Goal: Check status: Check status

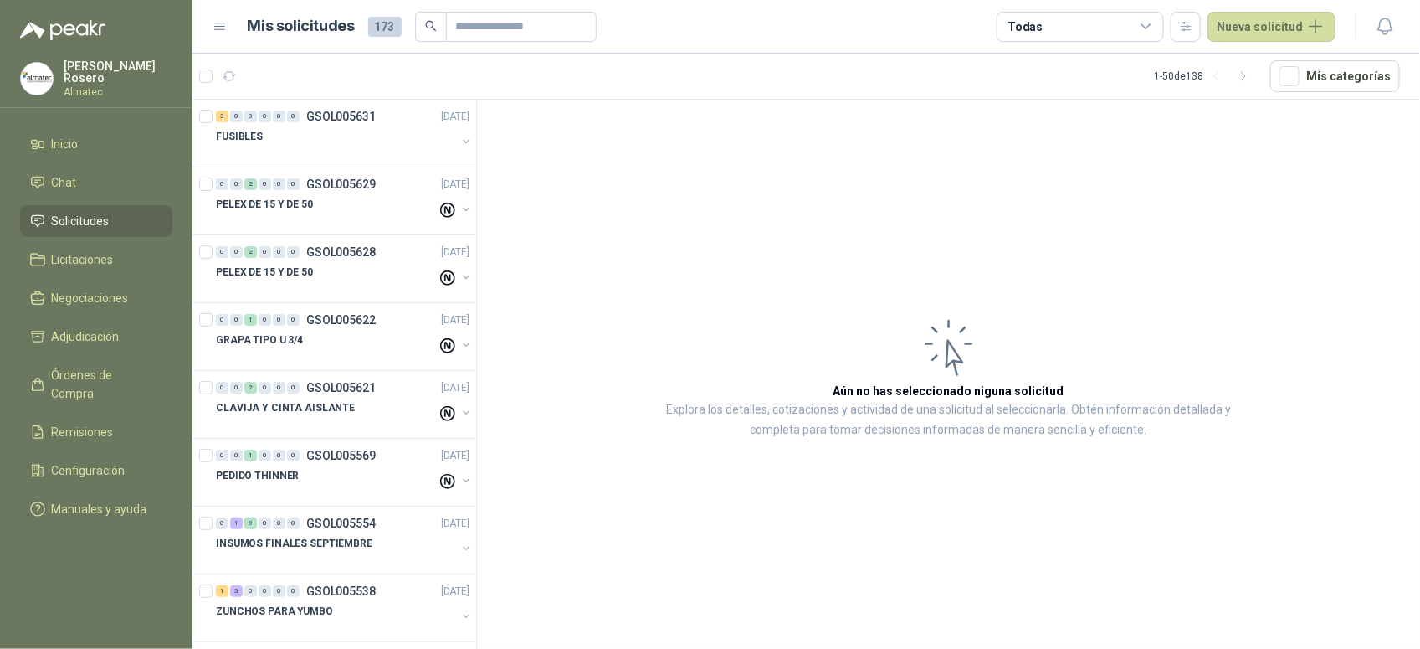
click at [1321, 444] on article "Aún no has seleccionado niguna solicitud Explora los detalles, cotizaciones y a…" at bounding box center [948, 377] width 943 height 555
click at [96, 185] on li "Chat" at bounding box center [96, 182] width 132 height 18
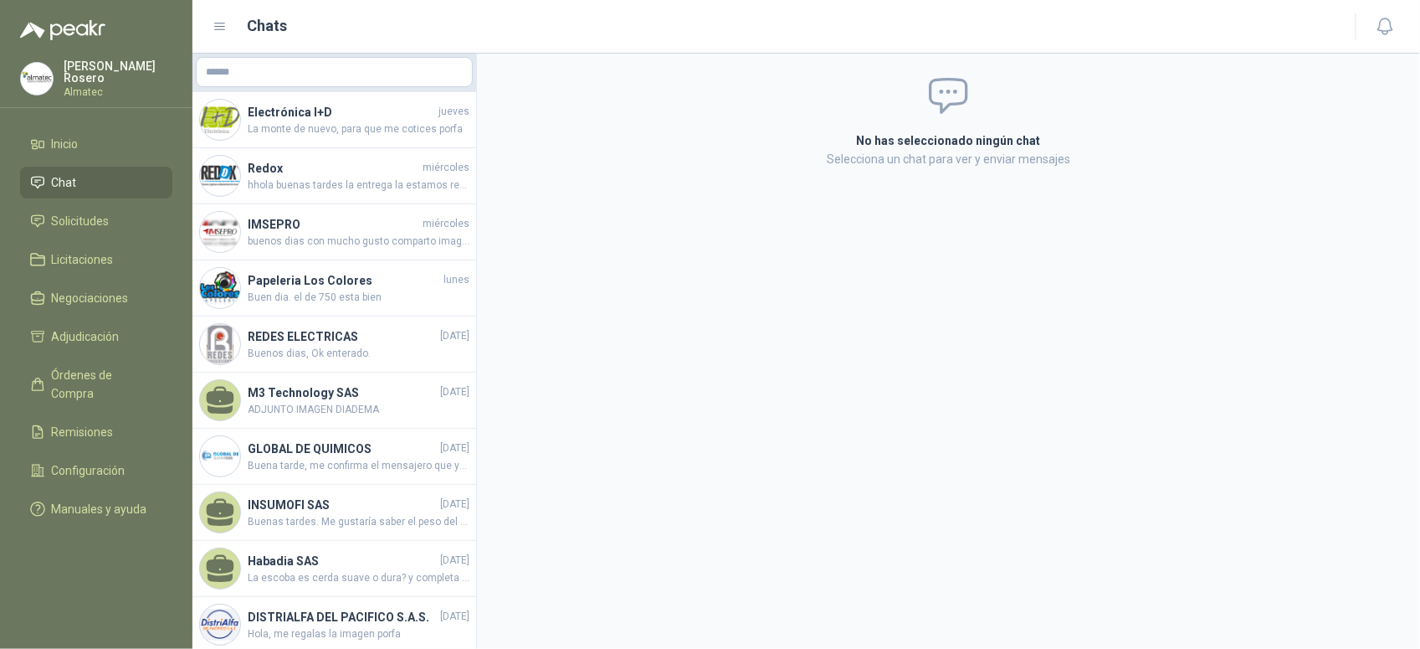
click at [69, 190] on link "Chat" at bounding box center [96, 183] width 152 height 32
click at [90, 253] on span "Licitaciones" at bounding box center [83, 259] width 62 height 18
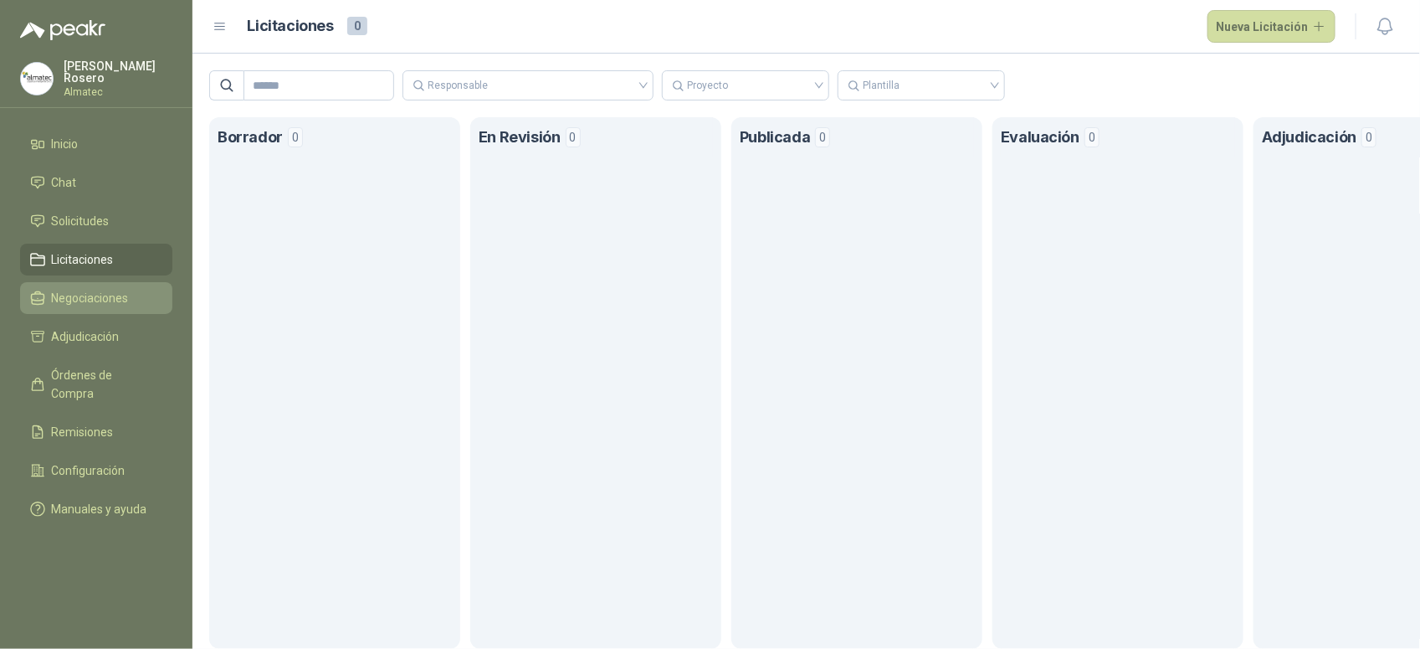
click at [114, 293] on span "Negociaciones" at bounding box center [90, 298] width 77 height 18
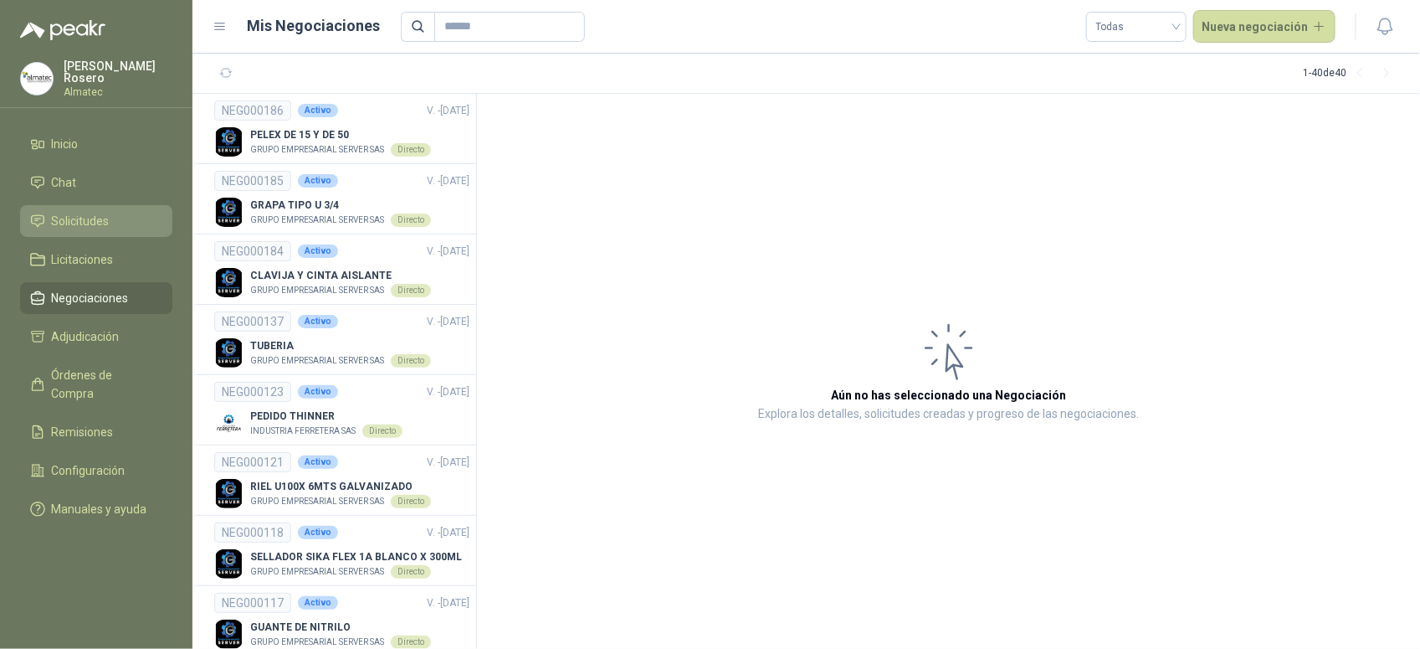
click at [110, 228] on link "Solicitudes" at bounding box center [96, 221] width 152 height 32
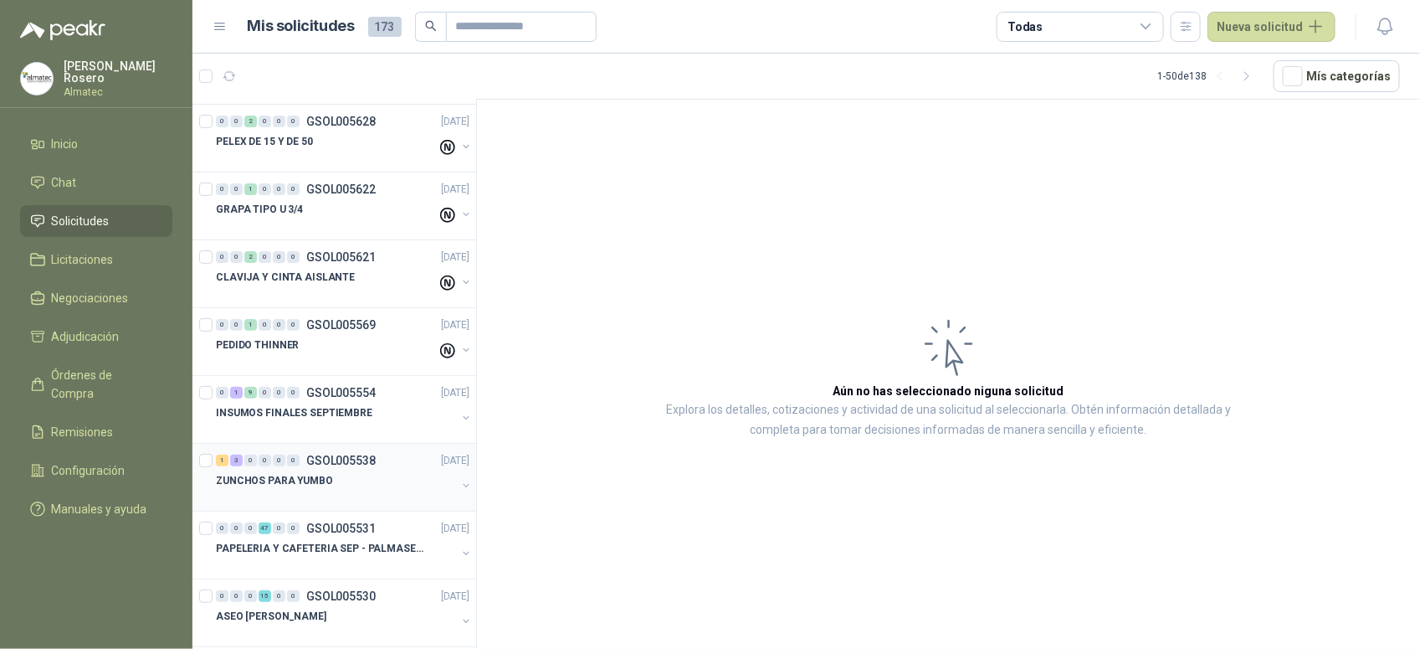
scroll to position [209, 0]
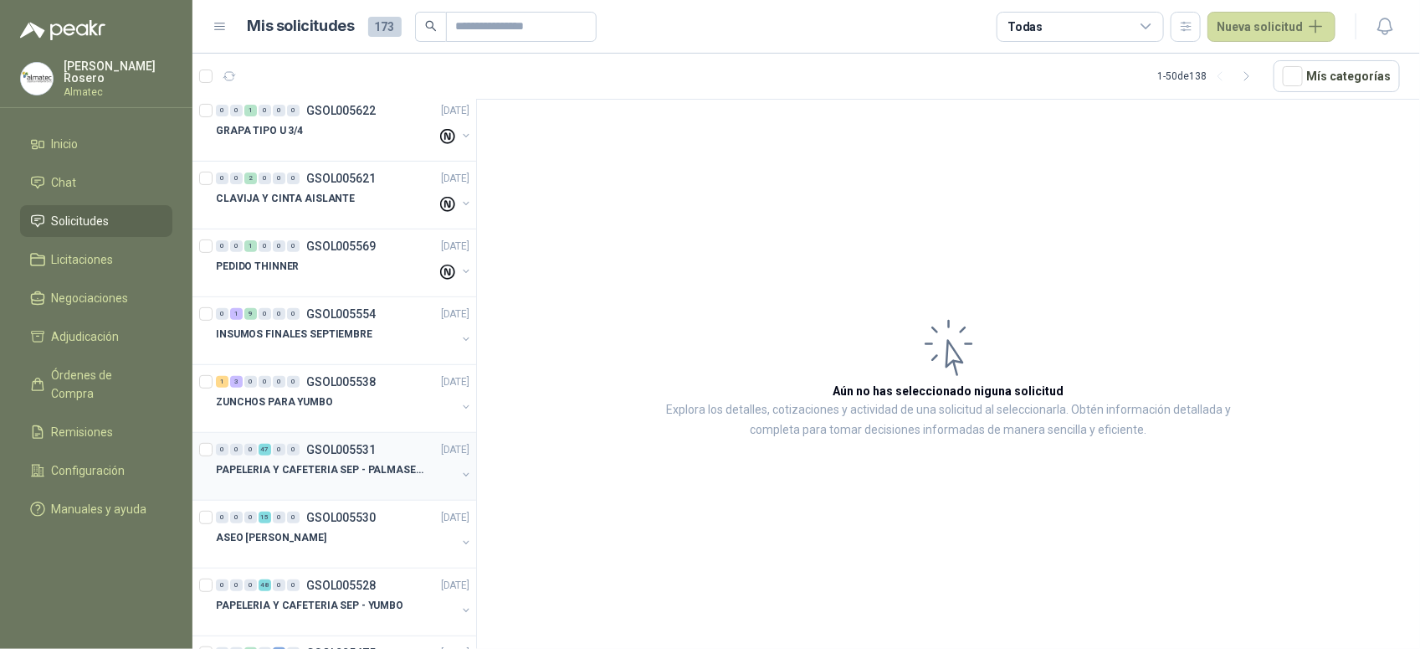
click at [370, 469] on p "PAPELERIA Y CAFETERIA SEP - PALMASECA" at bounding box center [320, 470] width 208 height 16
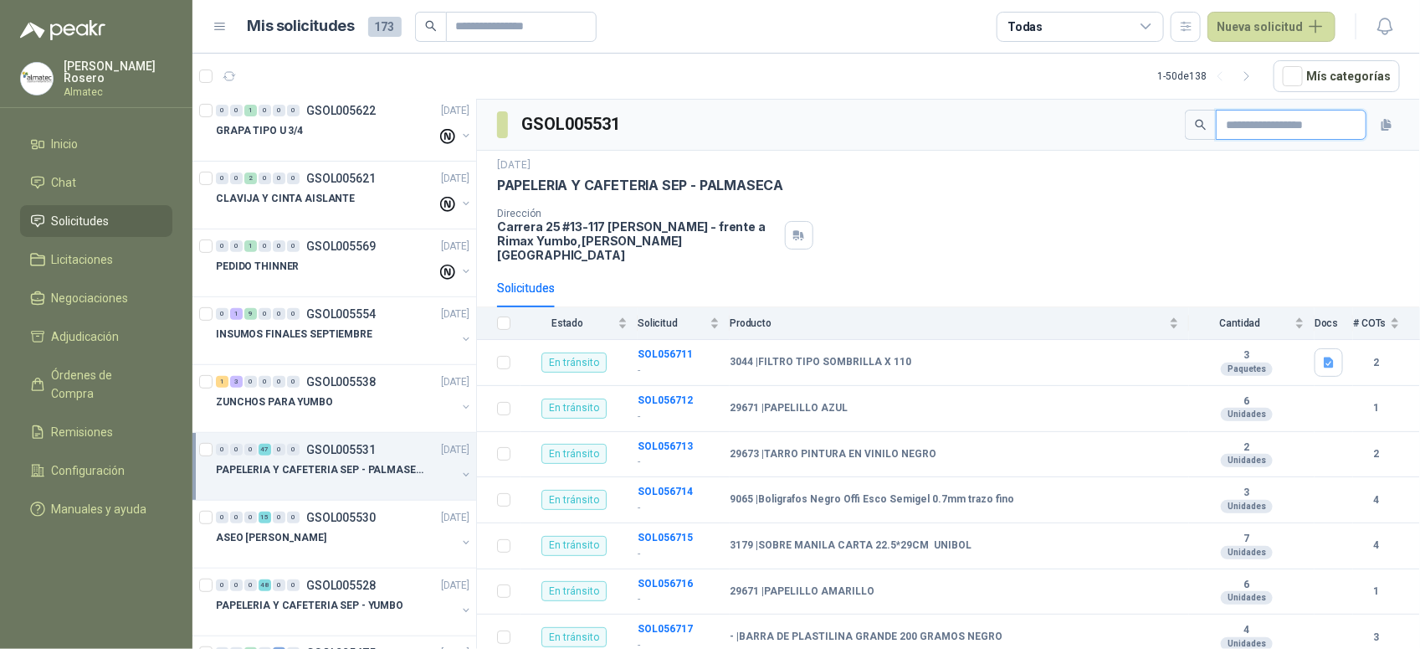
click at [1226, 126] on input "text" at bounding box center [1284, 124] width 117 height 28
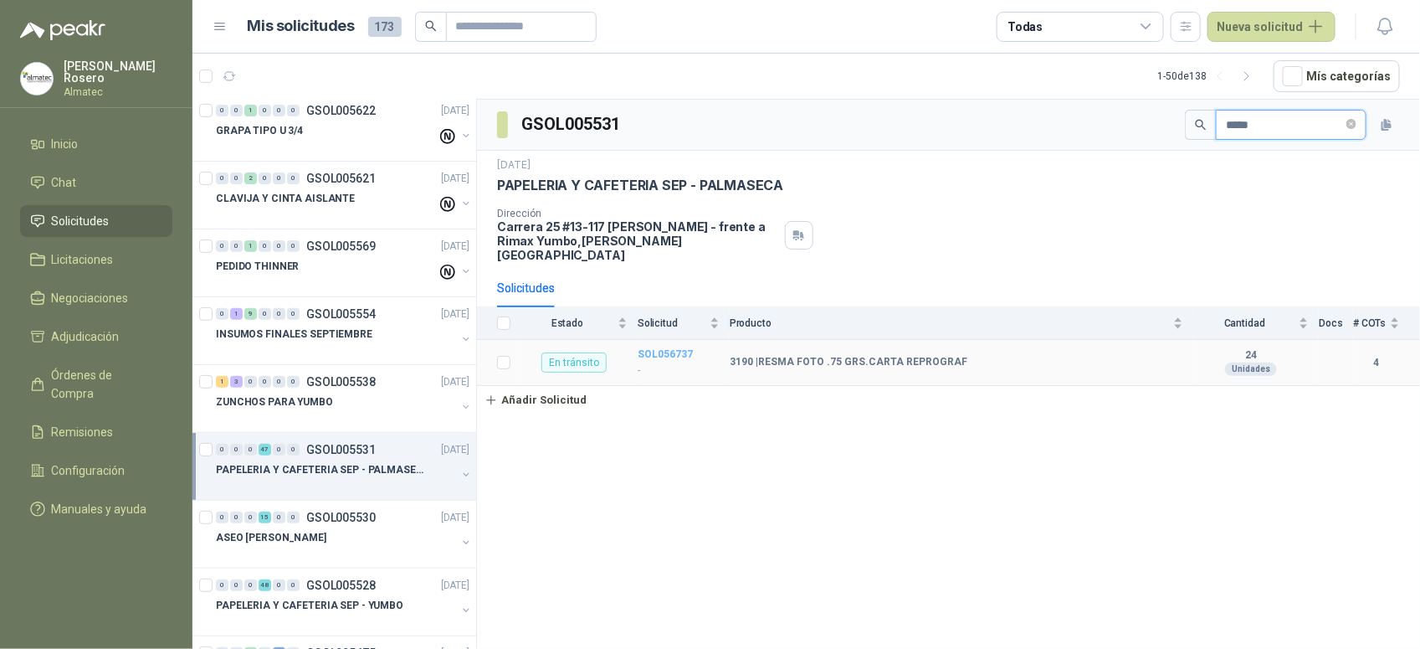
type input "*****"
click at [665, 348] on b "SOL056737" at bounding box center [665, 354] width 55 height 12
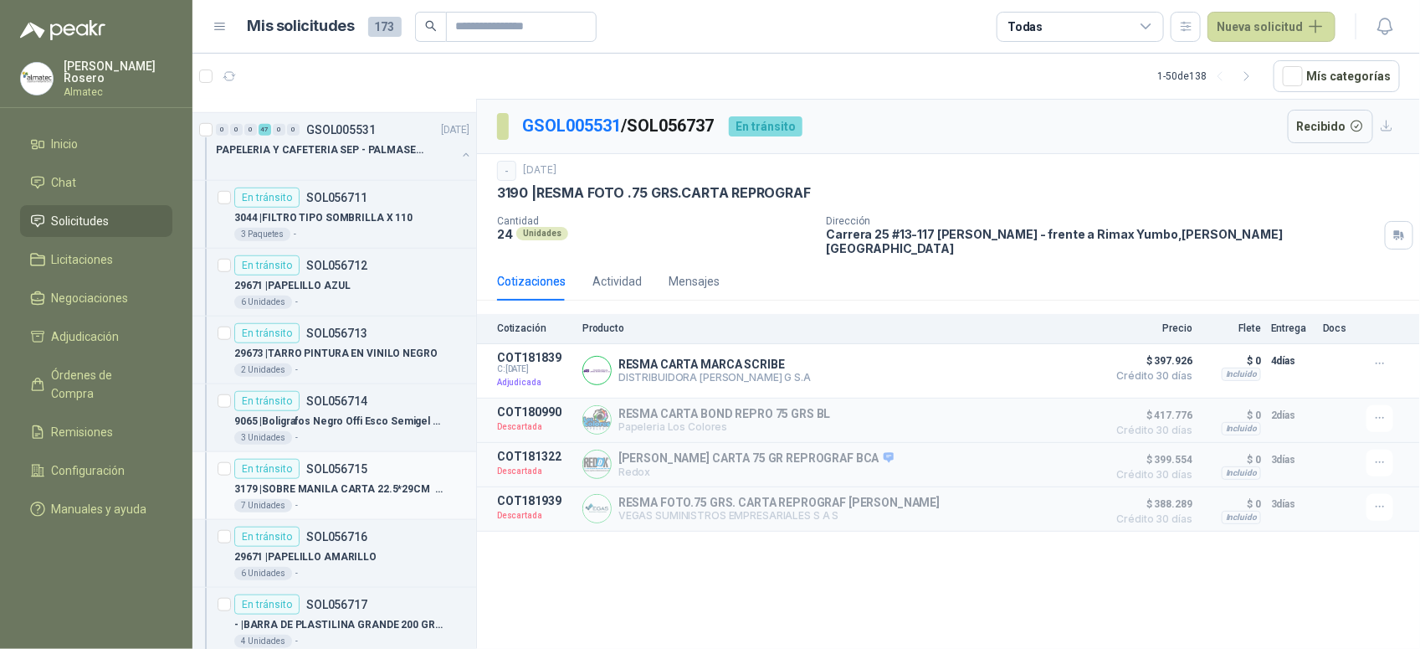
scroll to position [628, 0]
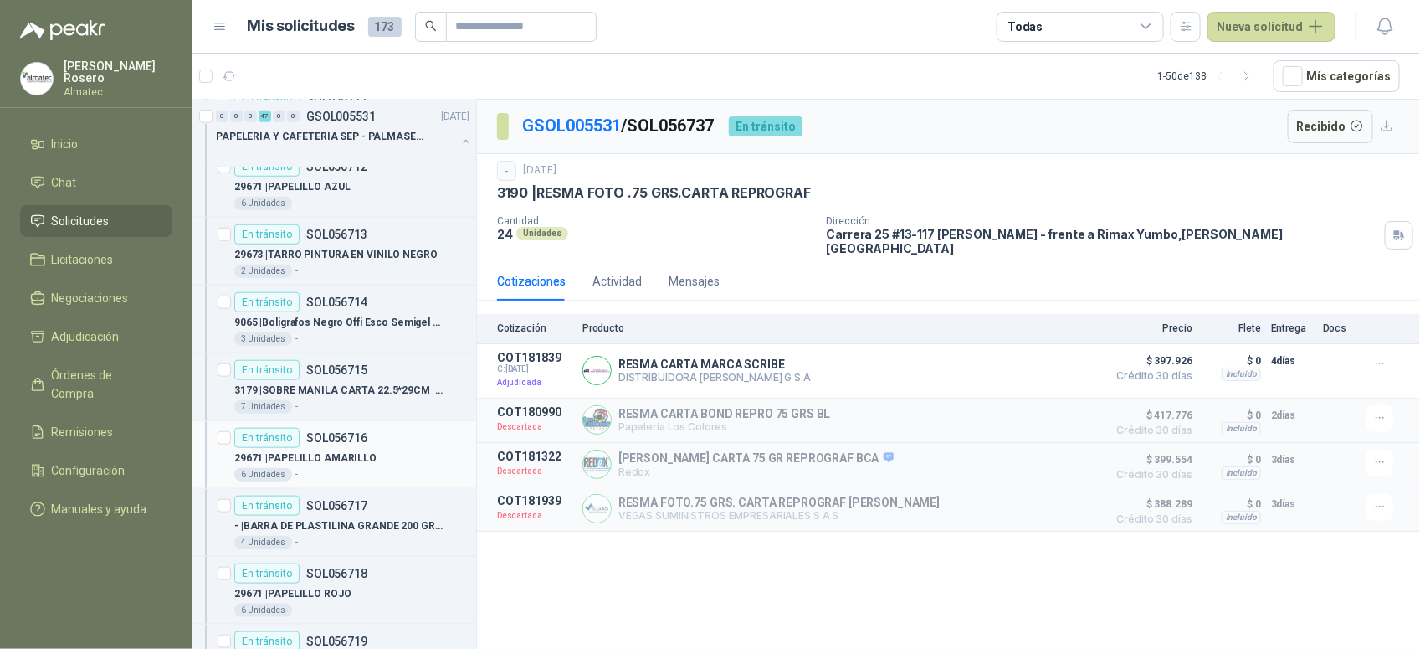
click at [388, 448] on div "En [PERSON_NAME] SOL056716" at bounding box center [351, 438] width 235 height 20
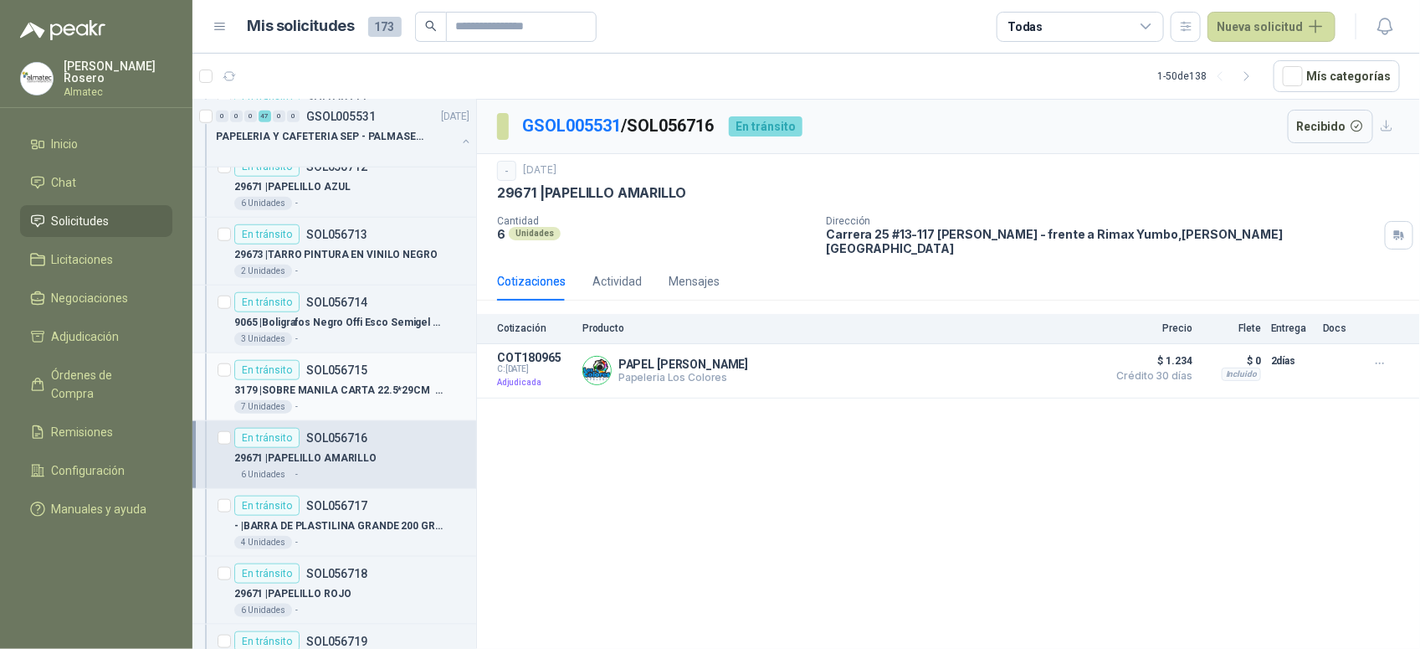
click at [403, 413] on div "7 Unidades -" at bounding box center [351, 406] width 235 height 13
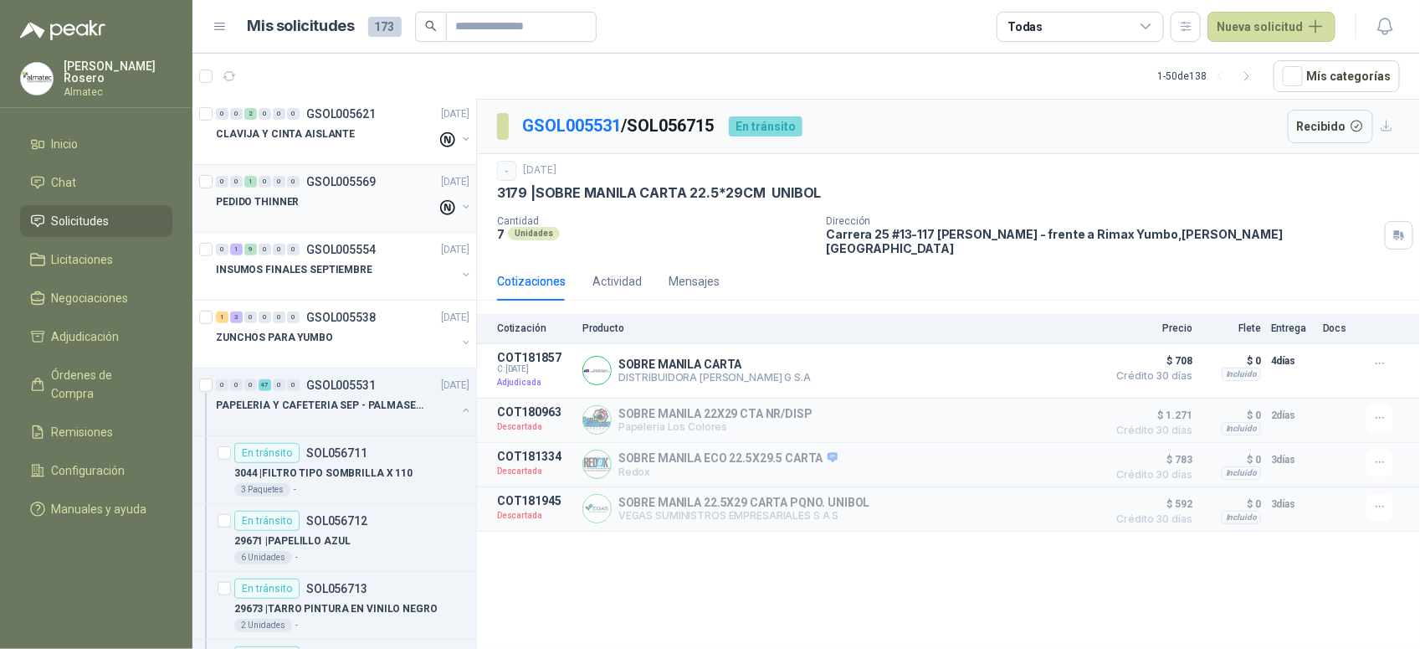
scroll to position [209, 0]
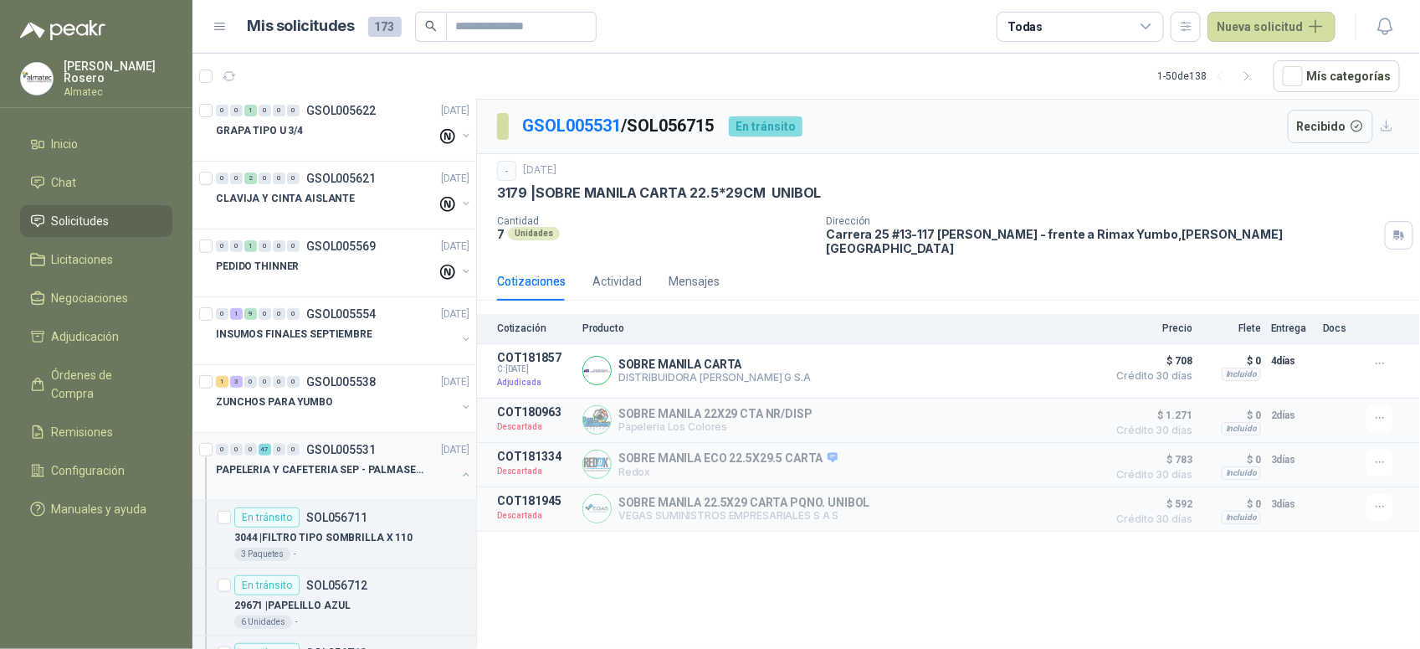
click at [460, 474] on button "button" at bounding box center [466, 474] width 13 height 13
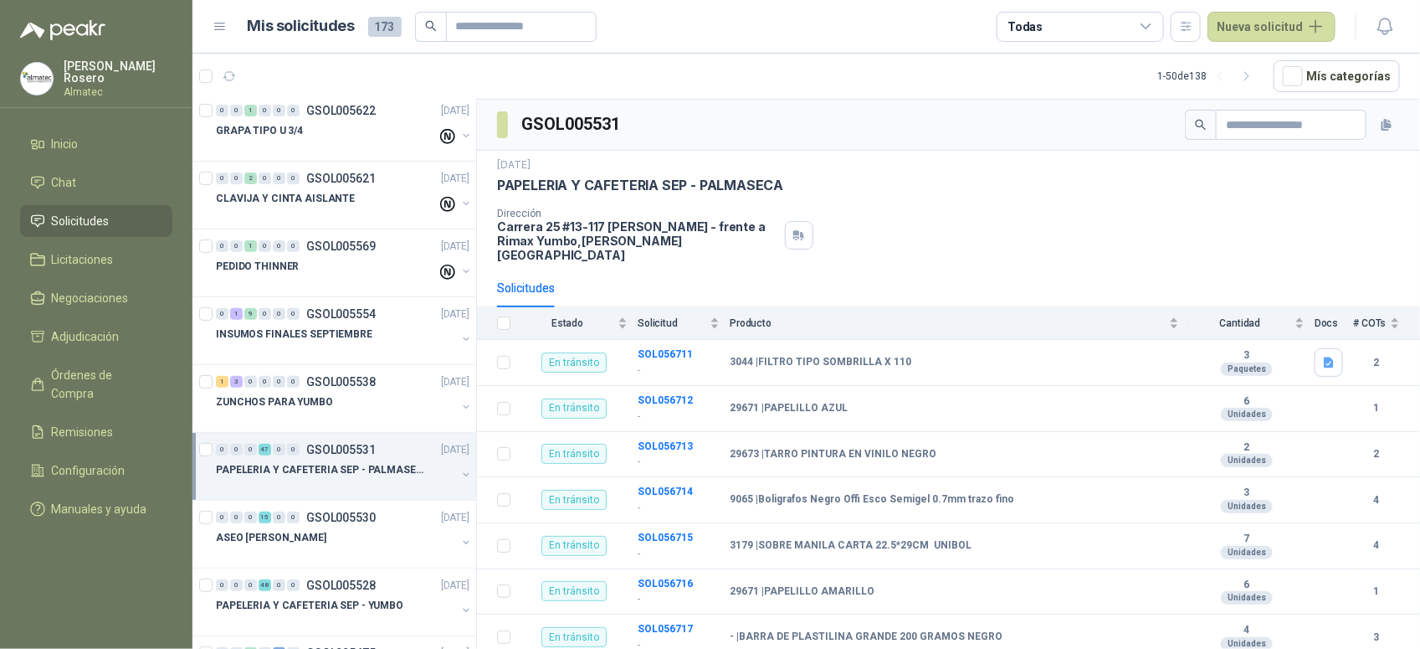
drag, startPoint x: 1333, startPoint y: 201, endPoint x: 825, endPoint y: 15, distance: 541.0
click at [1335, 199] on div "[DATE] PAPELERIA Y CAFETERIA SEP - PALMASECA Dirección Carrera 25 #13-117 Cenca…" at bounding box center [948, 209] width 903 height 105
click at [1322, 222] on div "Dirección [STREET_ADDRESS] [PERSON_NAME] - frente a Rimax Yumbo , [PERSON_NAME]…" at bounding box center [948, 235] width 903 height 54
click at [1297, 188] on div "PAPELERIA Y CAFETERIA SEP - PALMASECA" at bounding box center [948, 186] width 903 height 18
